Goal: Check status: Check status

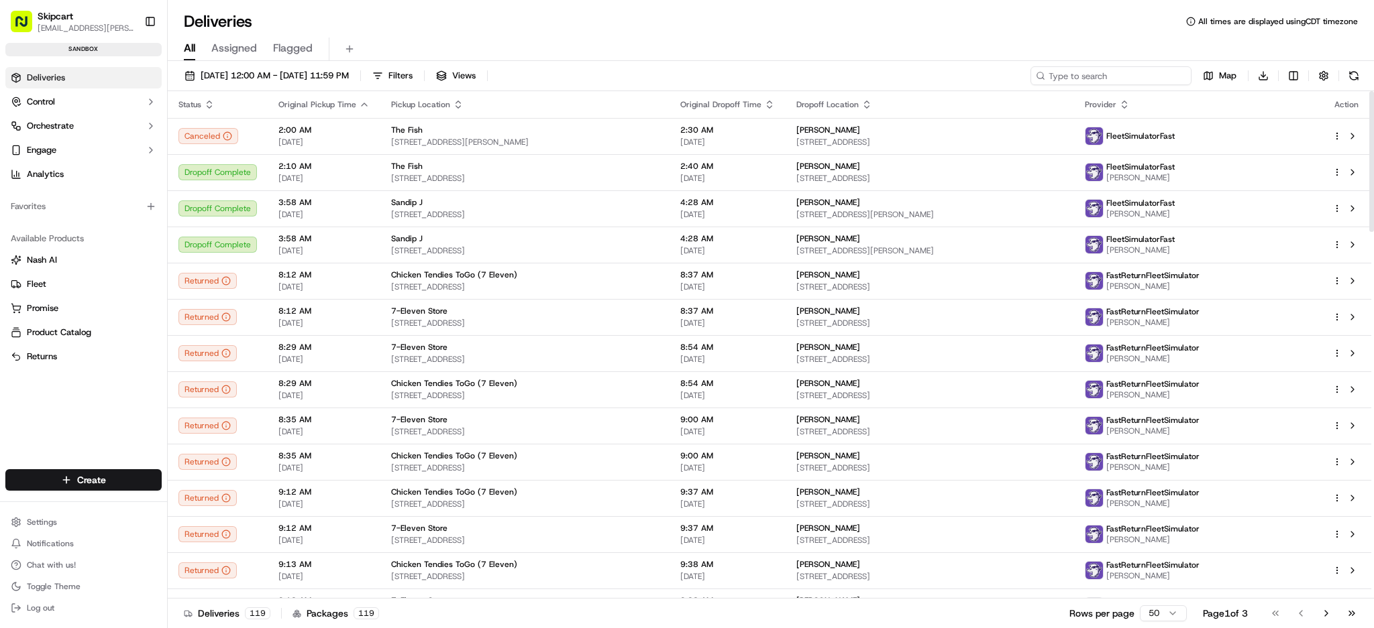
click at [1123, 74] on input at bounding box center [1110, 75] width 161 height 19
paste input "dlv_UUqZZ4cb5R4vKX6QLMR9UM"
type input "dlv_UUqZZ4cb5R4vKX6QLMR9UM"
